Goal: Task Accomplishment & Management: Manage account settings

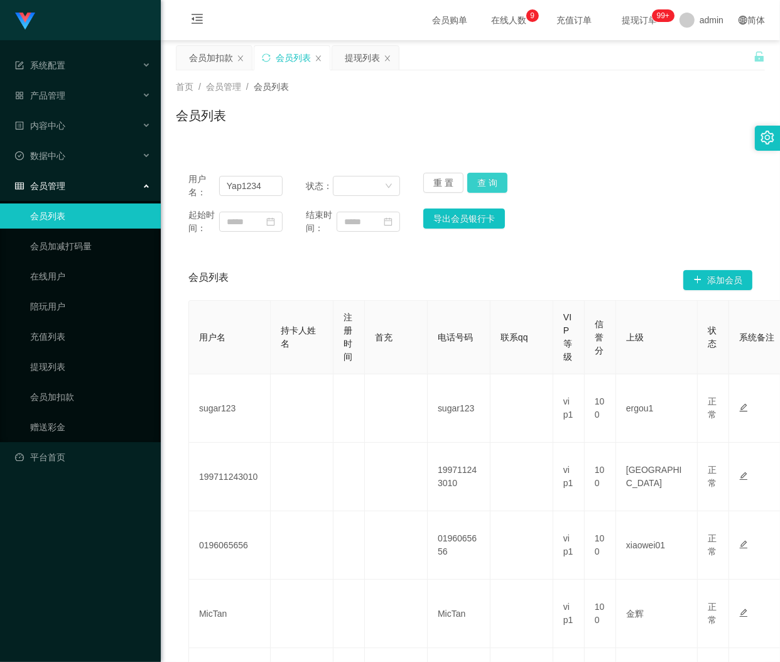
type input "Yap1234"
click at [485, 179] on button "查 询" at bounding box center [487, 183] width 40 height 20
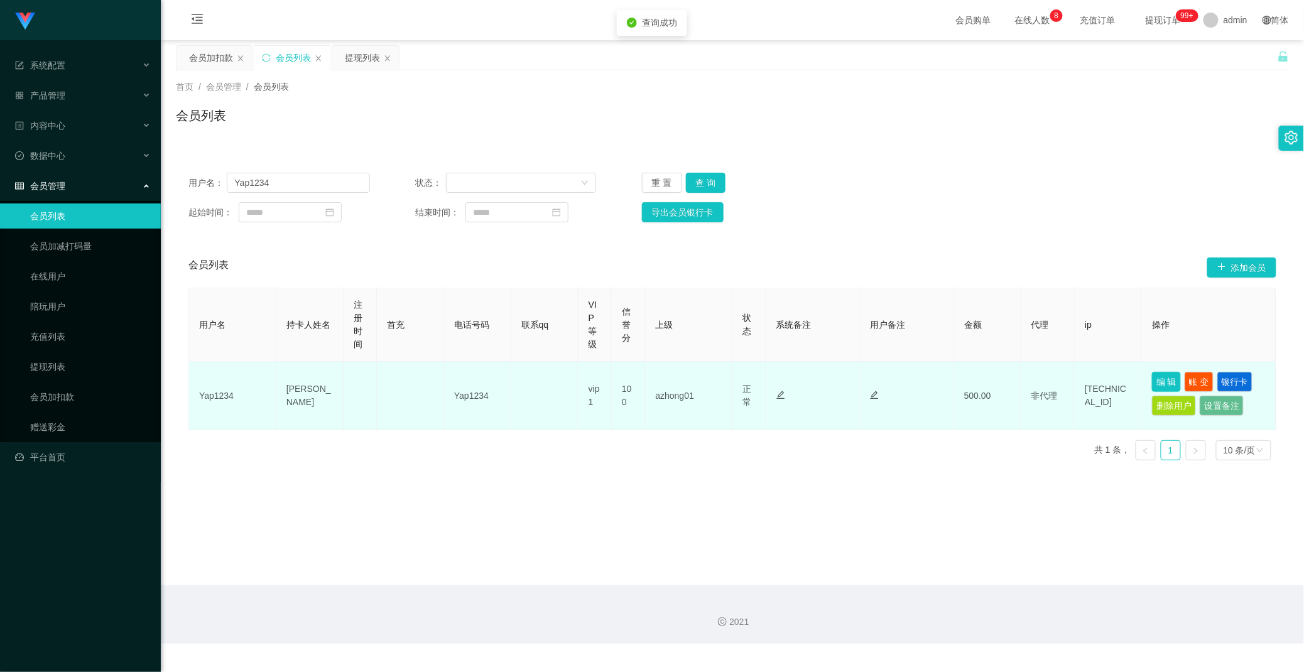
click at [780, 381] on button "编 辑" at bounding box center [1166, 382] width 29 height 20
type input "Yap1234"
type input "[PERSON_NAME]"
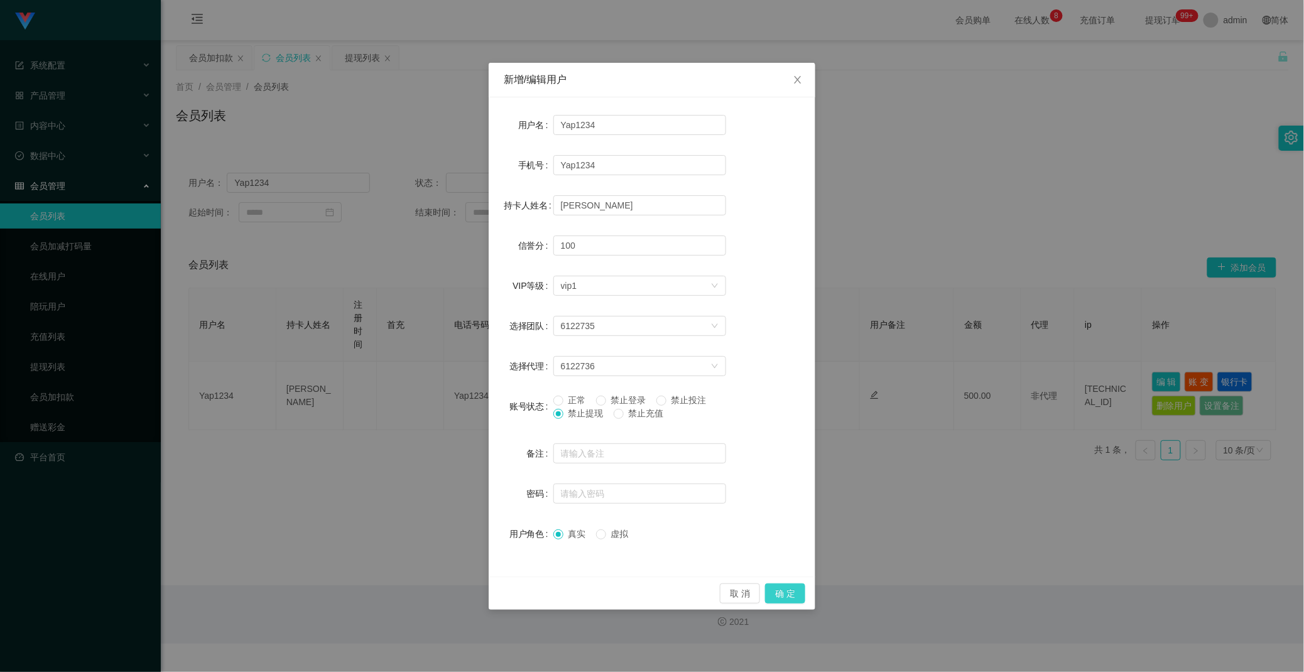
click at [780, 589] on button "确 定" at bounding box center [785, 594] width 40 height 20
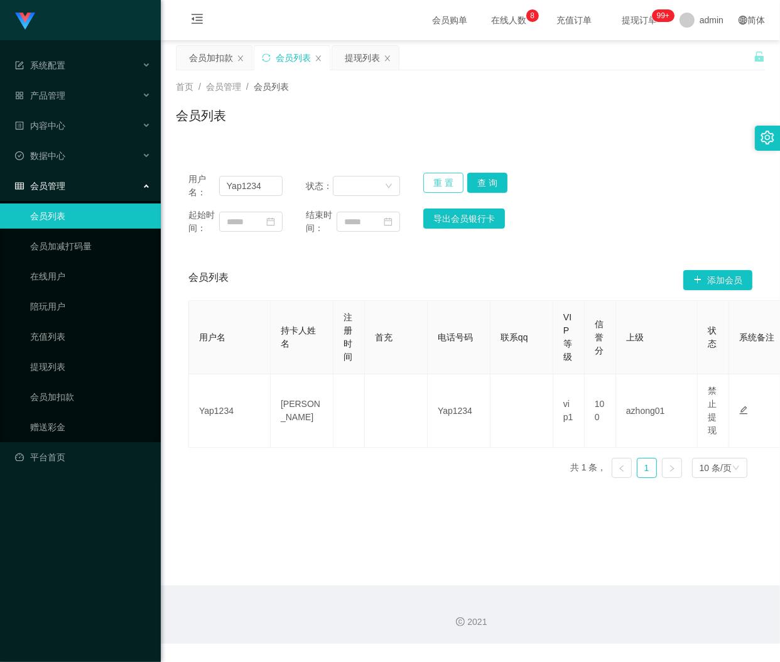
click at [440, 183] on button "重 置" at bounding box center [443, 183] width 40 height 20
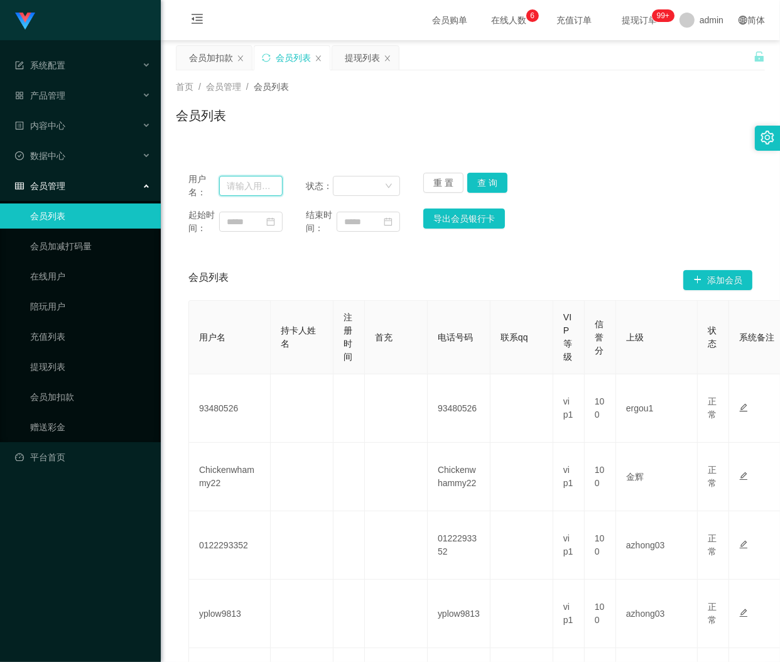
click at [240, 188] on input "text" at bounding box center [250, 186] width 63 height 20
click at [240, 187] on input "text" at bounding box center [250, 186] width 63 height 20
paste input "80765136"
type input "80765136"
click at [497, 178] on button "查 询" at bounding box center [487, 183] width 40 height 20
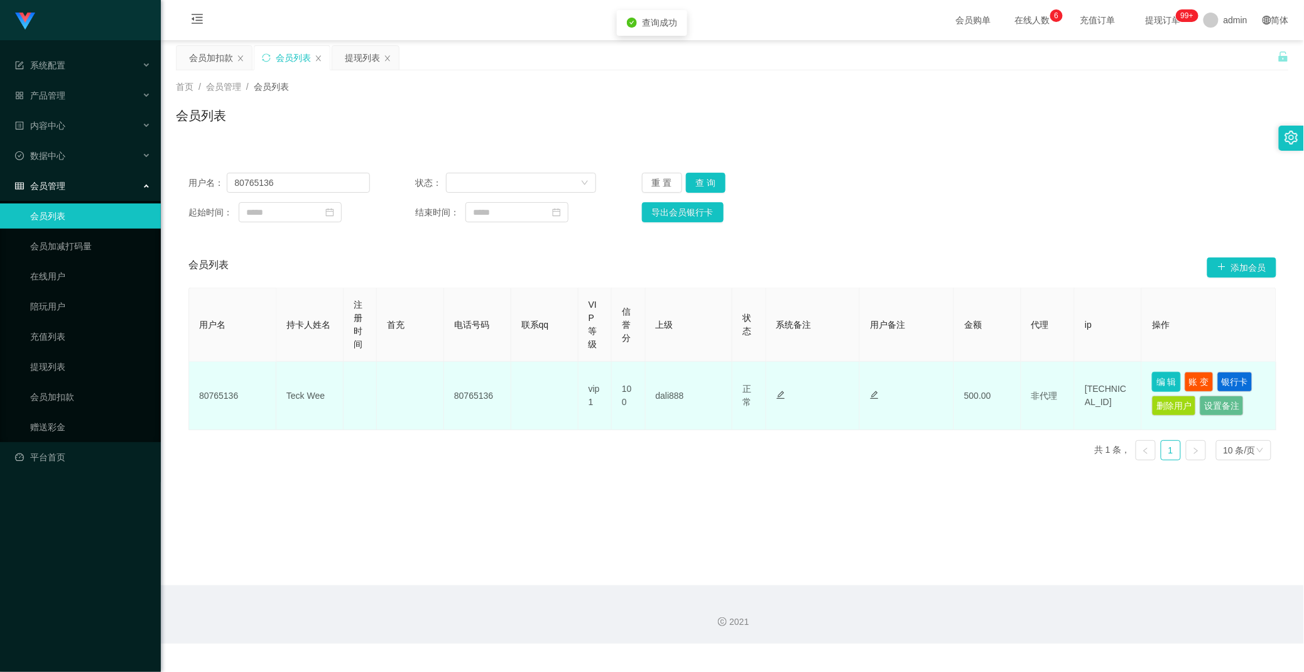
click at [780, 378] on button "编 辑" at bounding box center [1166, 382] width 29 height 20
type input "80765136"
type input "Teck Wee"
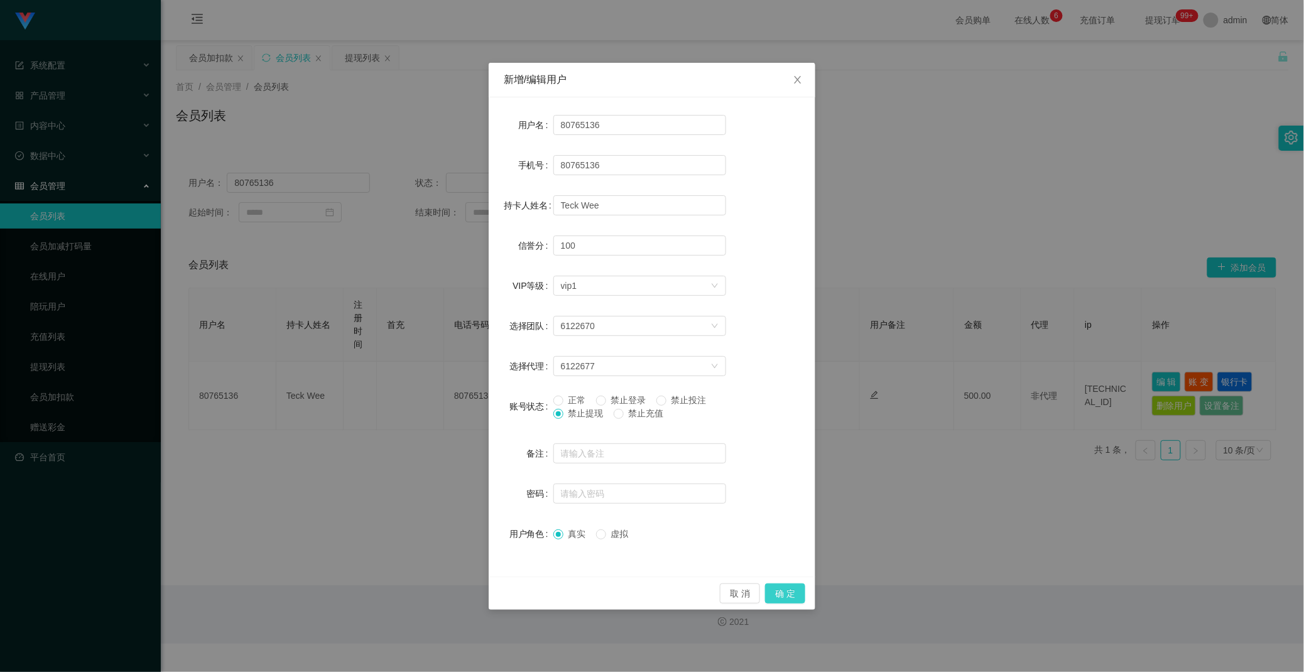
click at [780, 599] on button "确 定" at bounding box center [785, 594] width 40 height 20
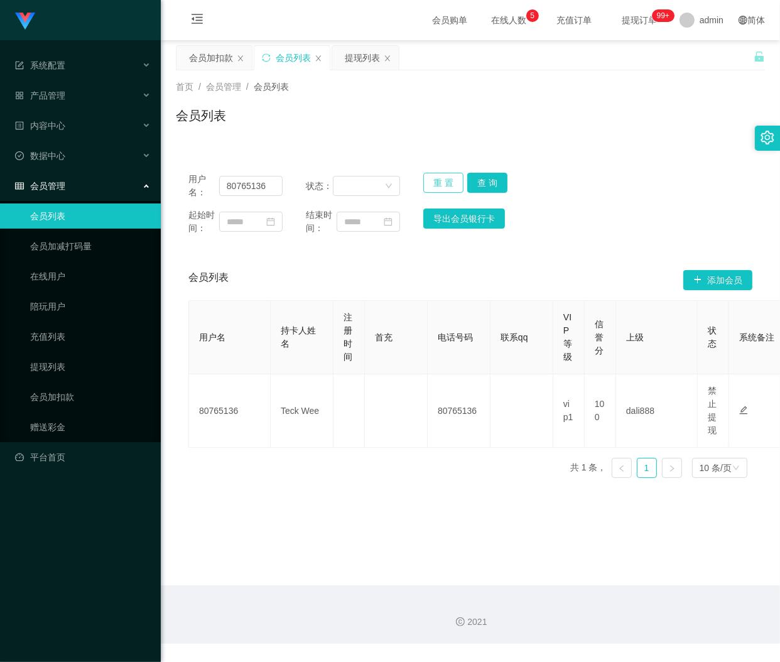
click at [431, 185] on button "重 置" at bounding box center [443, 183] width 40 height 20
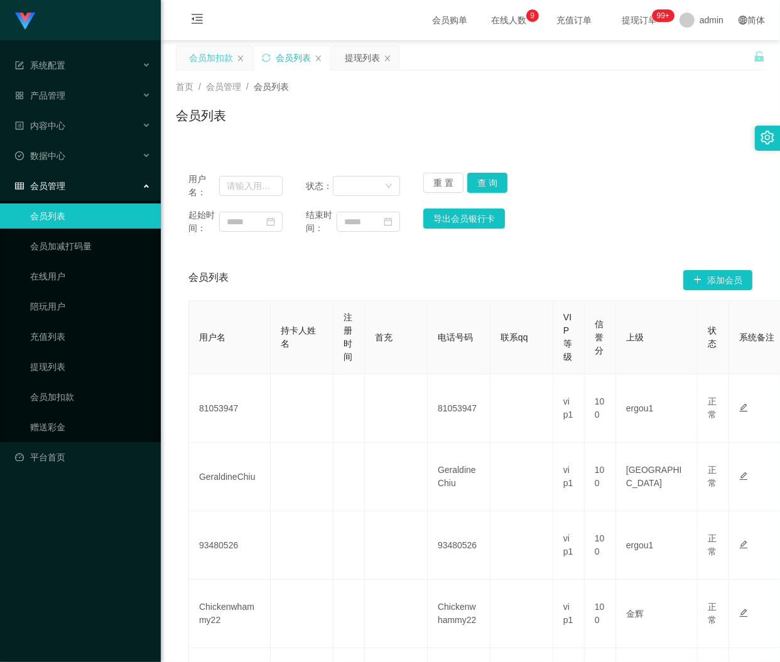
click at [214, 60] on div "会员加扣款" at bounding box center [211, 58] width 44 height 24
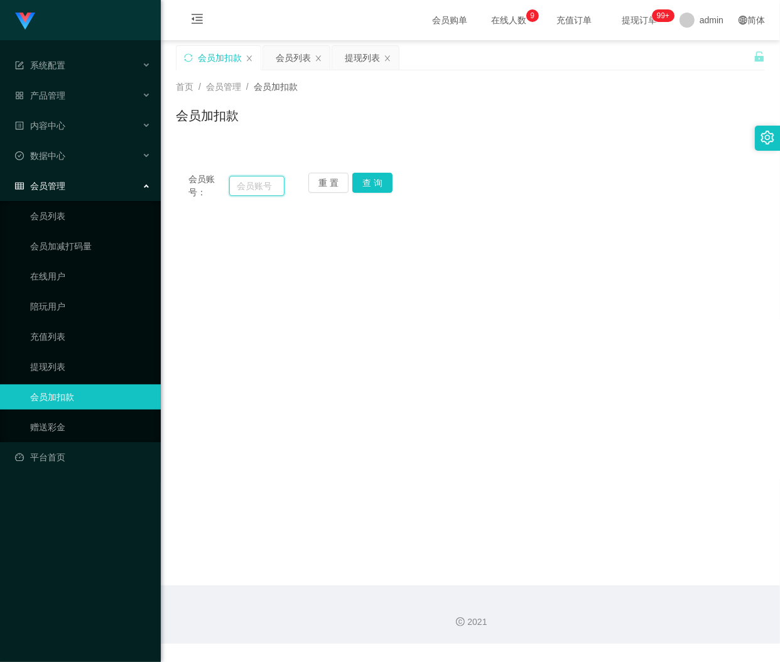
drag, startPoint x: 246, startPoint y: 178, endPoint x: 273, endPoint y: 178, distance: 26.4
click at [246, 178] on input "text" at bounding box center [256, 186] width 55 height 20
paste input "Yap1234"
type input "Yap1234"
click at [380, 181] on button "查 询" at bounding box center [372, 183] width 40 height 20
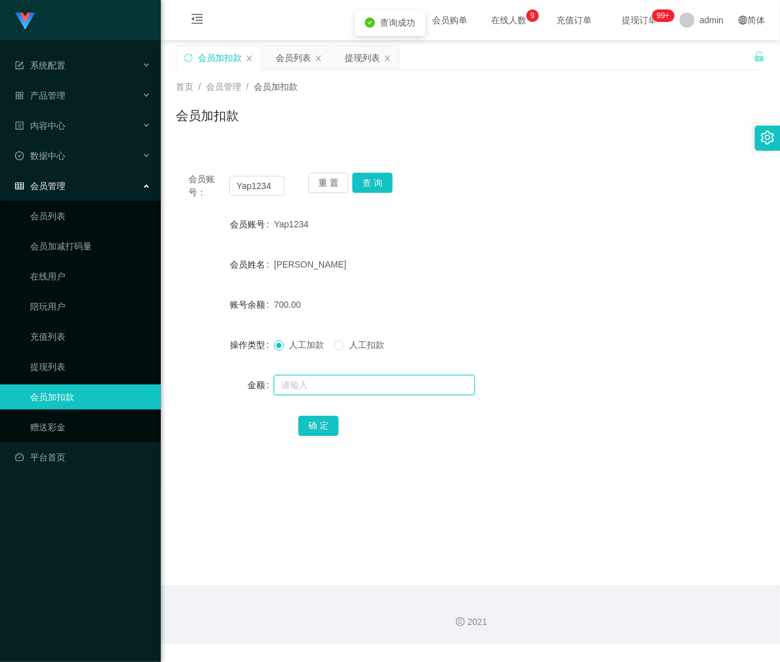
click at [319, 387] on input "text" at bounding box center [374, 385] width 201 height 20
click at [319, 386] on input "text" at bounding box center [374, 385] width 201 height 20
paste input "3000"
type input "3000"
click at [312, 428] on button "确 定" at bounding box center [318, 426] width 40 height 20
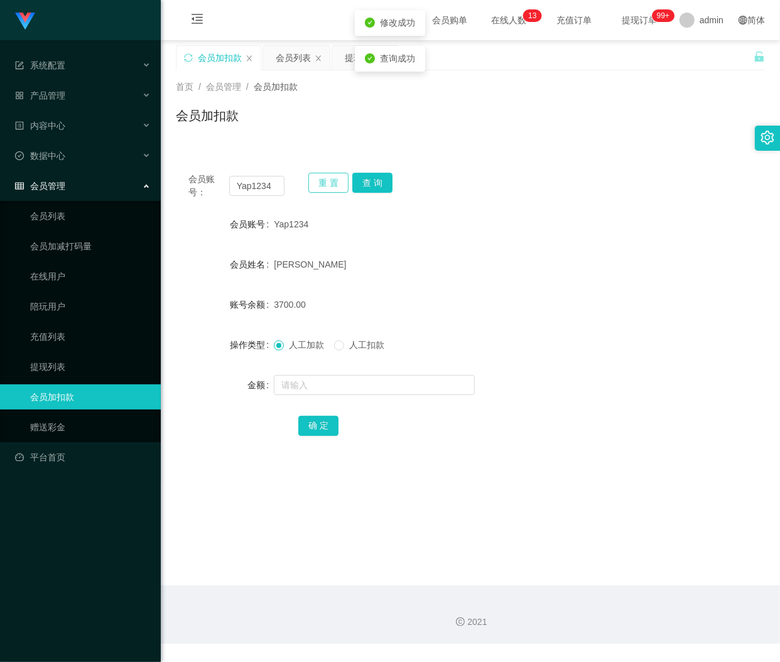
click at [325, 183] on button "重 置" at bounding box center [328, 183] width 40 height 20
